Goal: Information Seeking & Learning: Learn about a topic

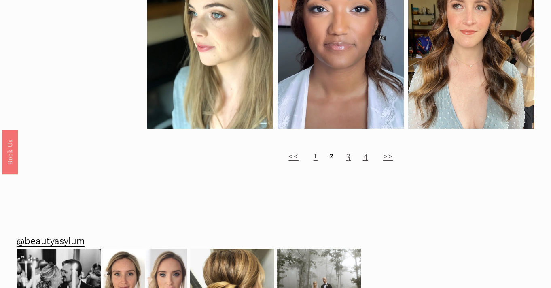
scroll to position [770, 0]
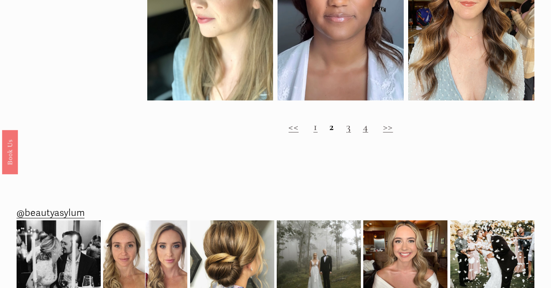
click at [388, 127] on link ">>" at bounding box center [388, 126] width 10 height 13
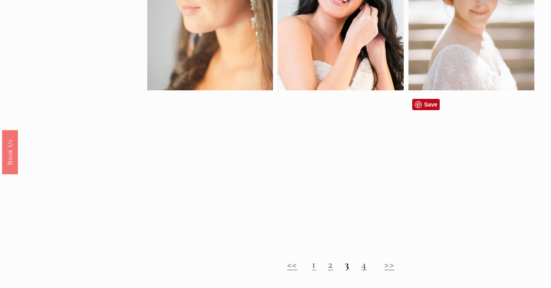
scroll to position [468, 0]
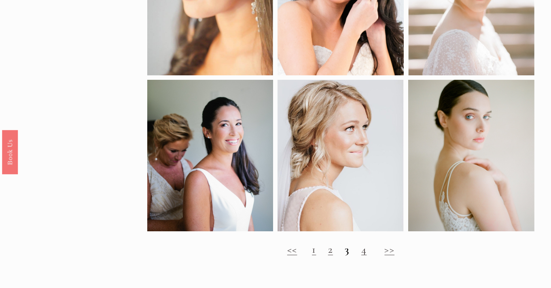
click at [362, 249] on link "4" at bounding box center [363, 248] width 5 height 13
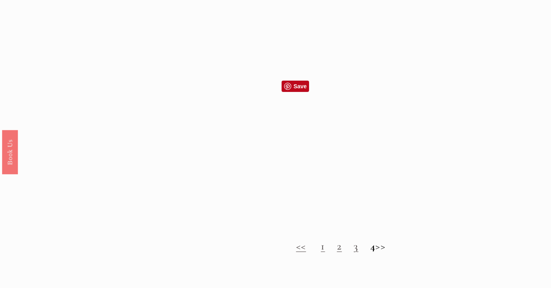
scroll to position [670, 0]
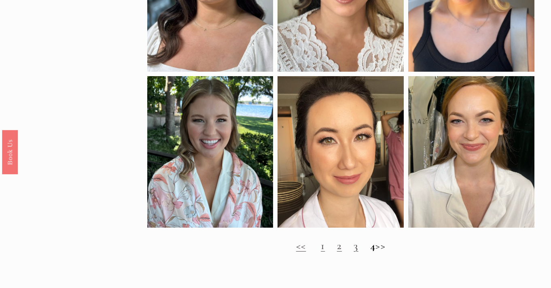
click at [321, 249] on link "1" at bounding box center [323, 245] width 4 height 13
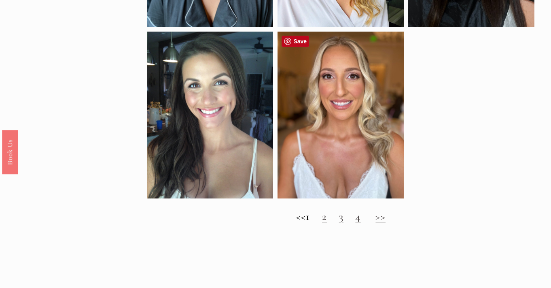
scroll to position [688, 0]
